Goal: Find contact information: Find contact information

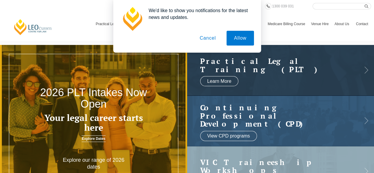
click at [202, 39] on button "Cancel" at bounding box center [207, 38] width 31 height 15
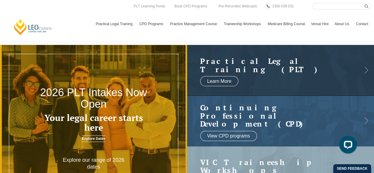
click at [202, 39] on header "Leo Cussen Centre for Law Search here Practical Legal Training Our Practical Le…" at bounding box center [187, 20] width 374 height 41
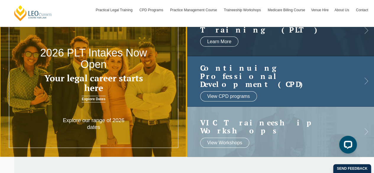
scroll to position [7, 0]
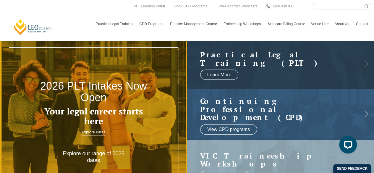
click at [361, 21] on link "Contact" at bounding box center [362, 23] width 18 height 17
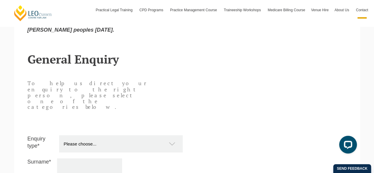
scroll to position [472, 0]
